Goal: Find specific page/section: Find specific page/section

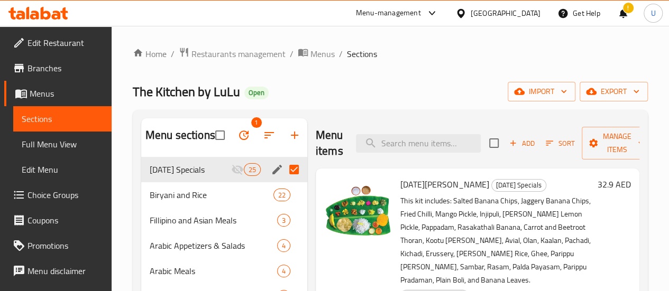
scroll to position [9, 0]
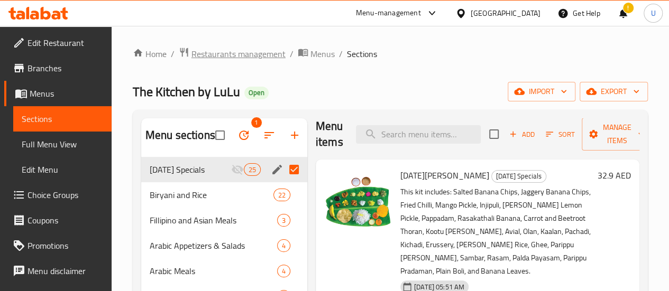
click at [245, 48] on span "Restaurants management" at bounding box center [238, 54] width 94 height 13
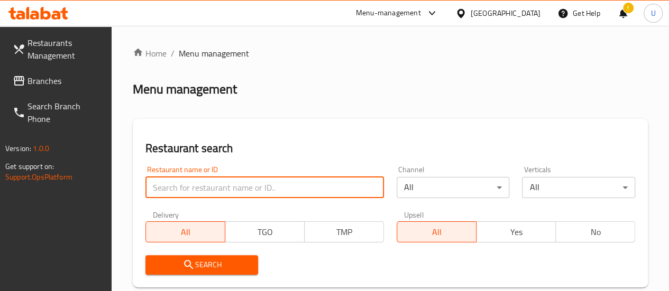
click at [203, 190] on input "search" at bounding box center [264, 187] width 239 height 21
paste input "686351"
type input "686351"
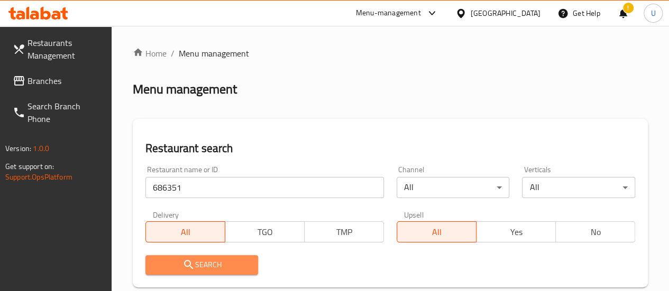
click at [199, 270] on span "Search" at bounding box center [202, 265] width 96 height 13
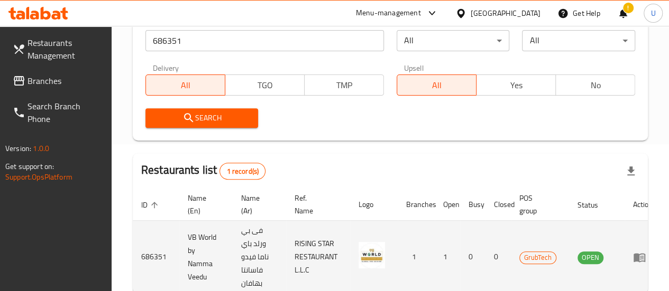
scroll to position [215, 0]
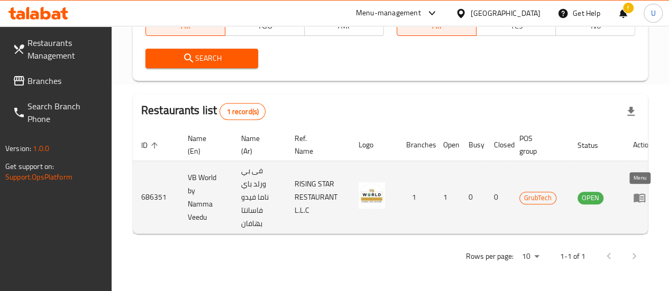
click at [642, 194] on icon "enhanced table" at bounding box center [640, 198] width 12 height 9
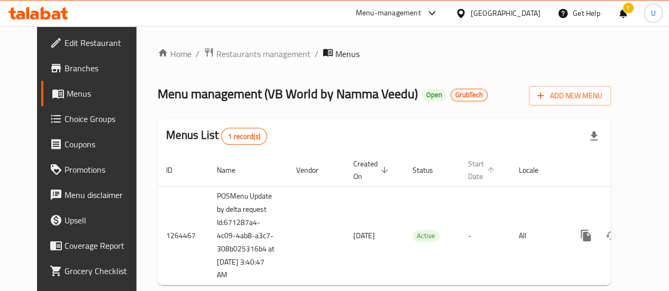
scroll to position [32, 0]
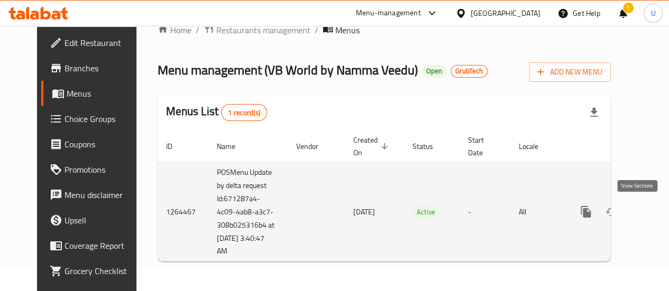
click at [656, 206] on icon "enhanced table" at bounding box center [662, 212] width 13 height 13
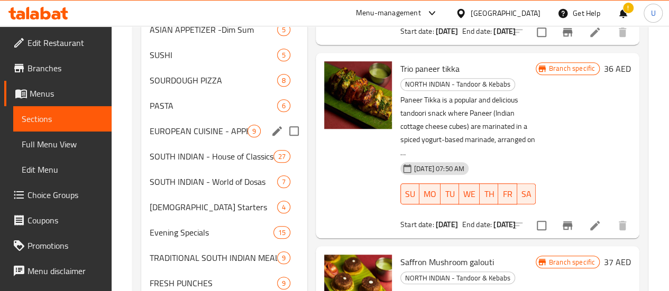
scroll to position [395, 0]
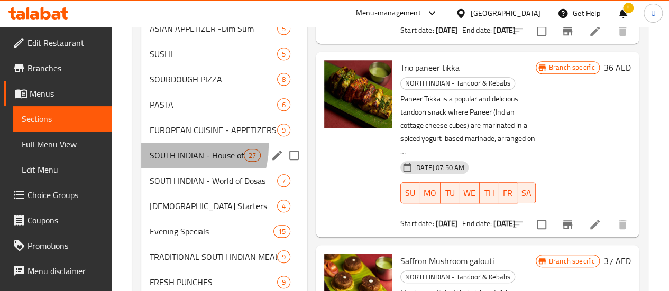
click at [178, 162] on div "SOUTH INDIAN - House of Classics 27" at bounding box center [224, 155] width 166 height 25
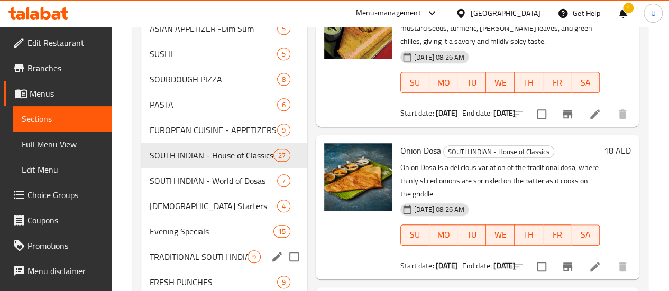
click at [175, 263] on span "TRADITIONAL SOUTH INDIAN MEALS" at bounding box center [199, 257] width 98 height 13
